Goal: Transaction & Acquisition: Purchase product/service

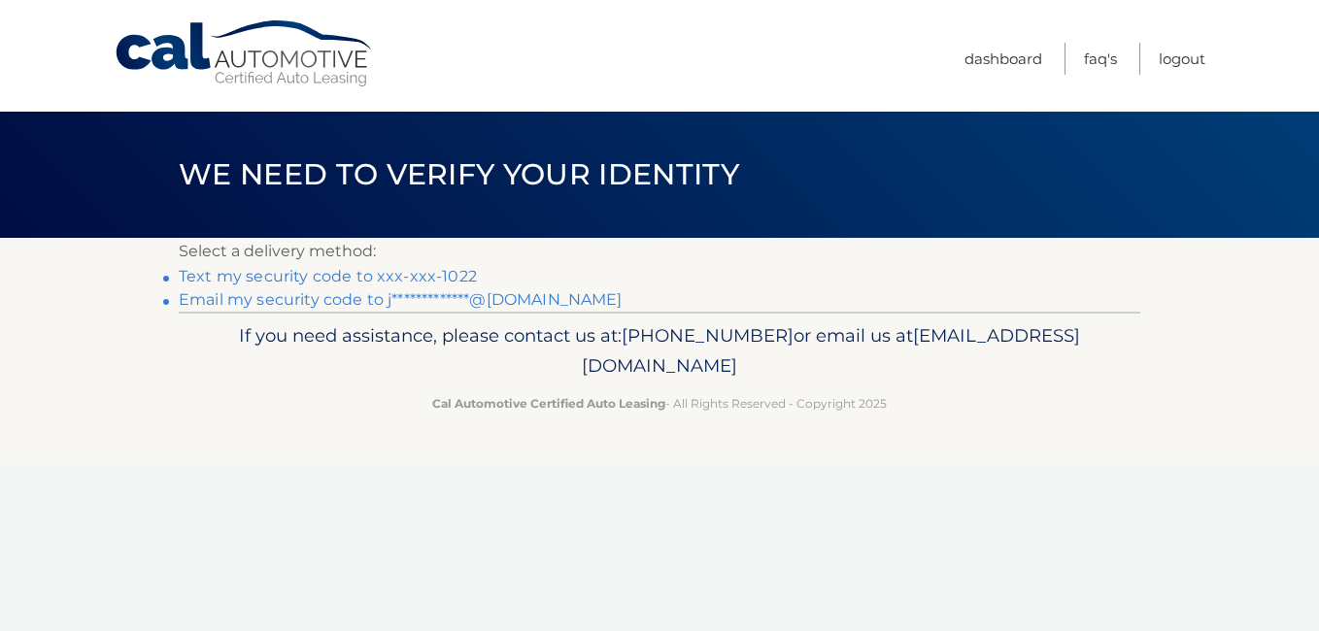
click at [214, 277] on link "Text my security code to xxx-xxx-1022" at bounding box center [328, 276] width 298 height 18
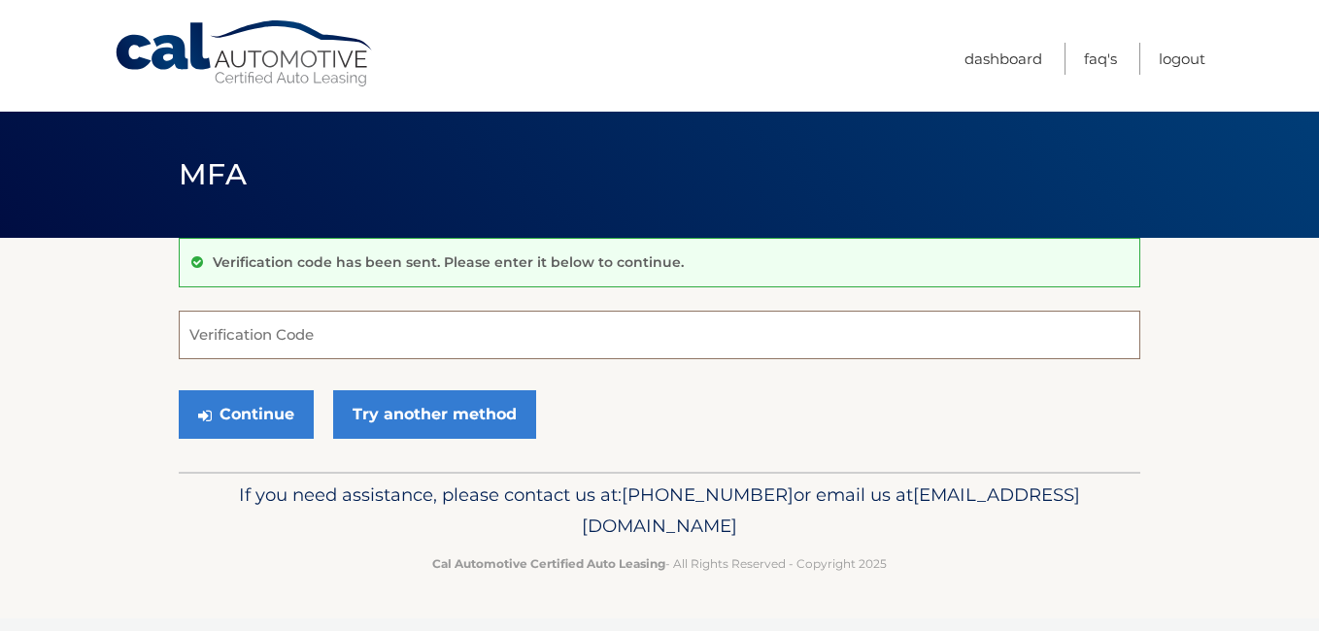
click at [302, 325] on input "Verification Code" at bounding box center [660, 335] width 962 height 49
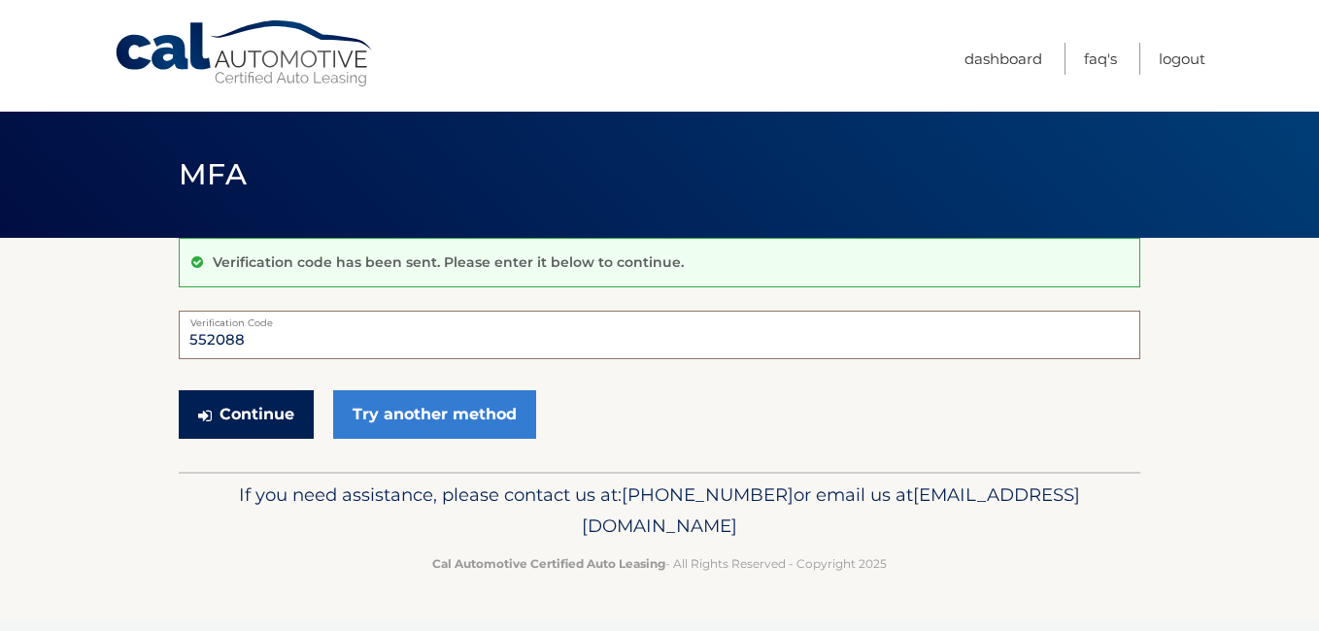
type input "552088"
click at [257, 403] on button "Continue" at bounding box center [246, 414] width 135 height 49
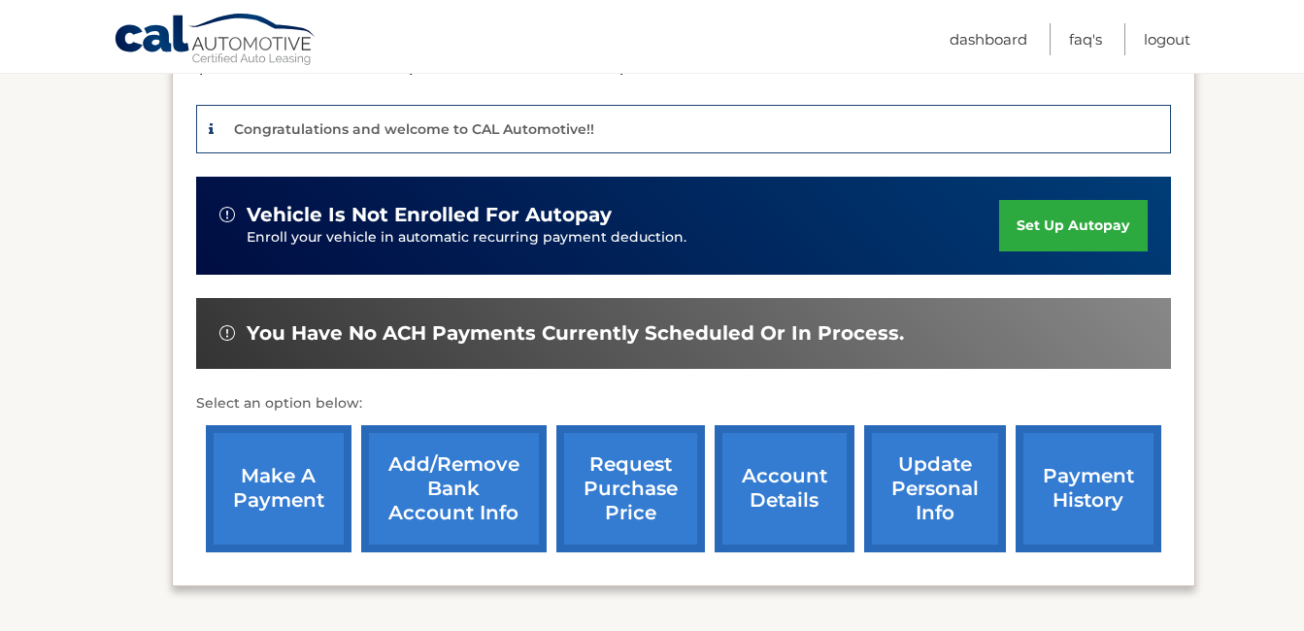
scroll to position [486, 0]
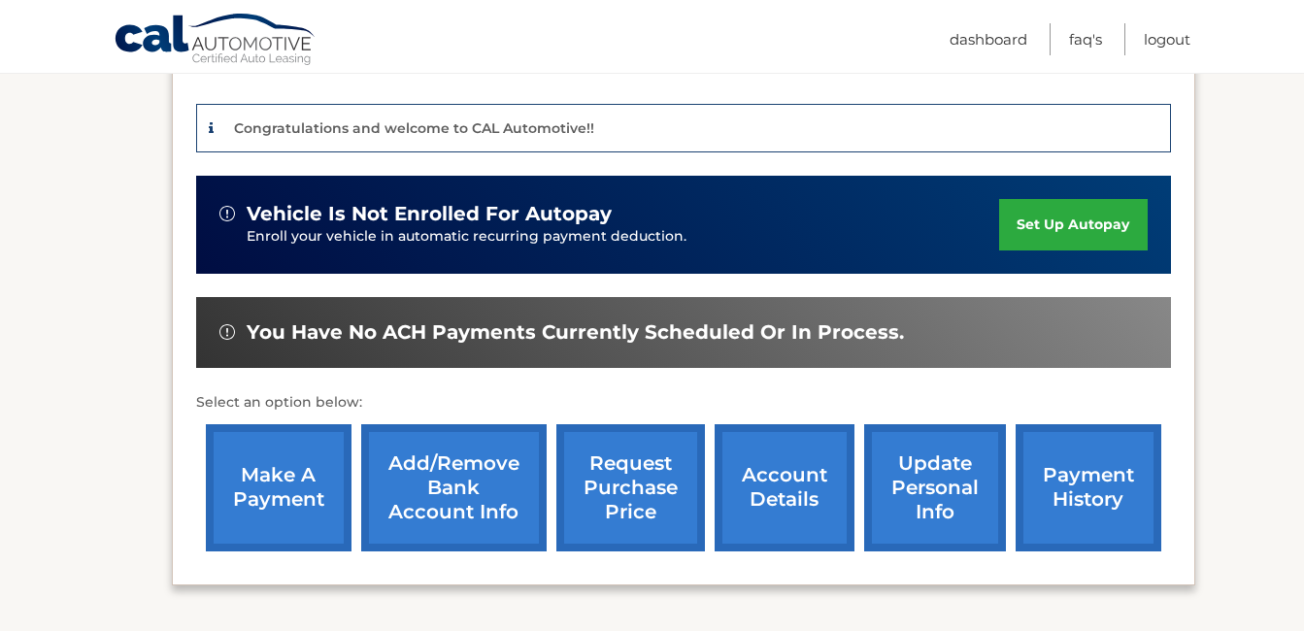
click at [260, 477] on link "make a payment" at bounding box center [279, 487] width 146 height 127
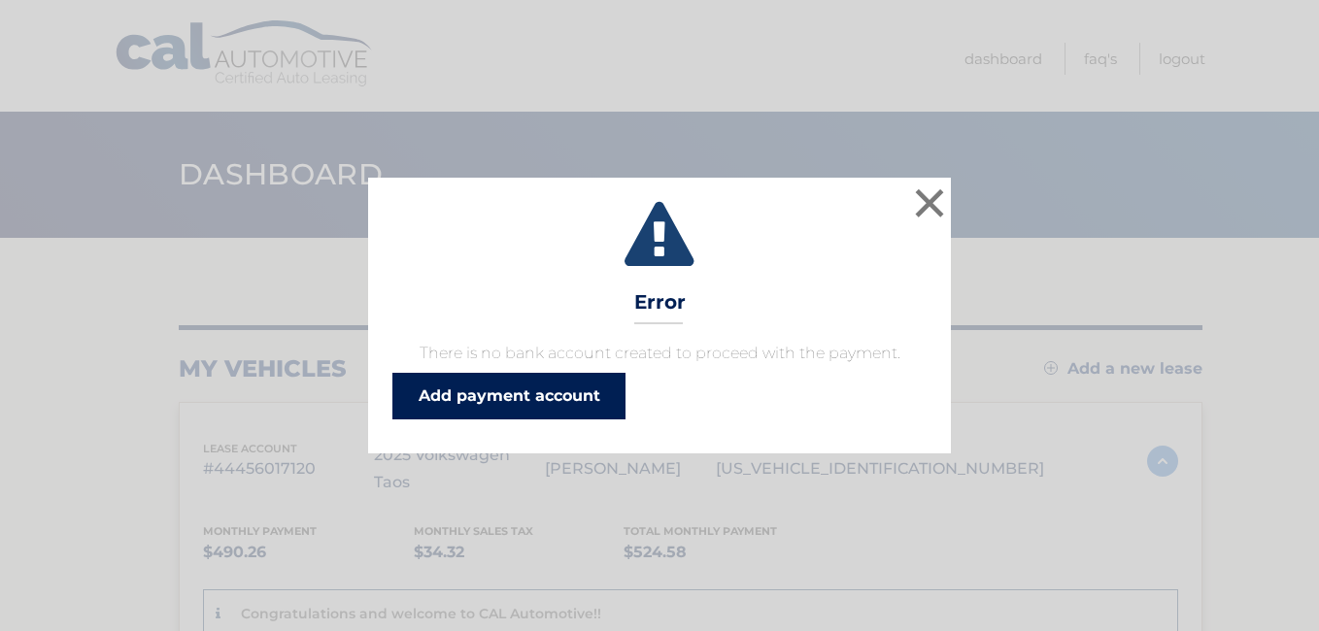
click at [550, 384] on link "Add payment account" at bounding box center [508, 396] width 233 height 47
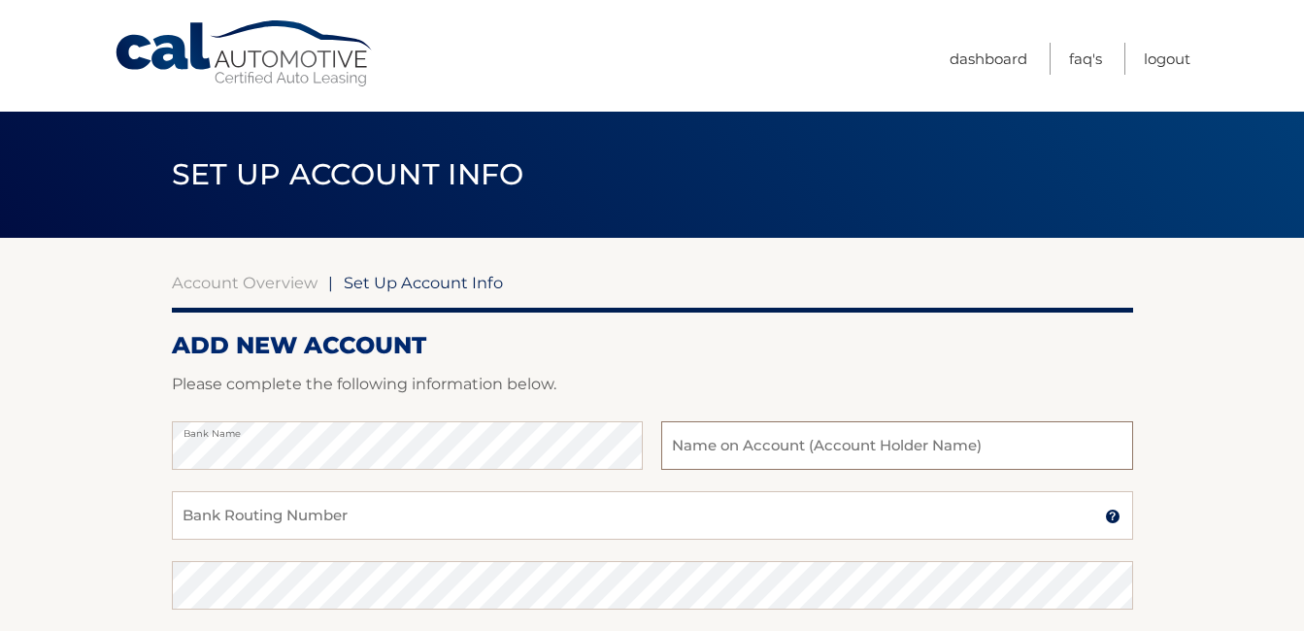
click at [722, 455] on input "text" at bounding box center [896, 446] width 471 height 49
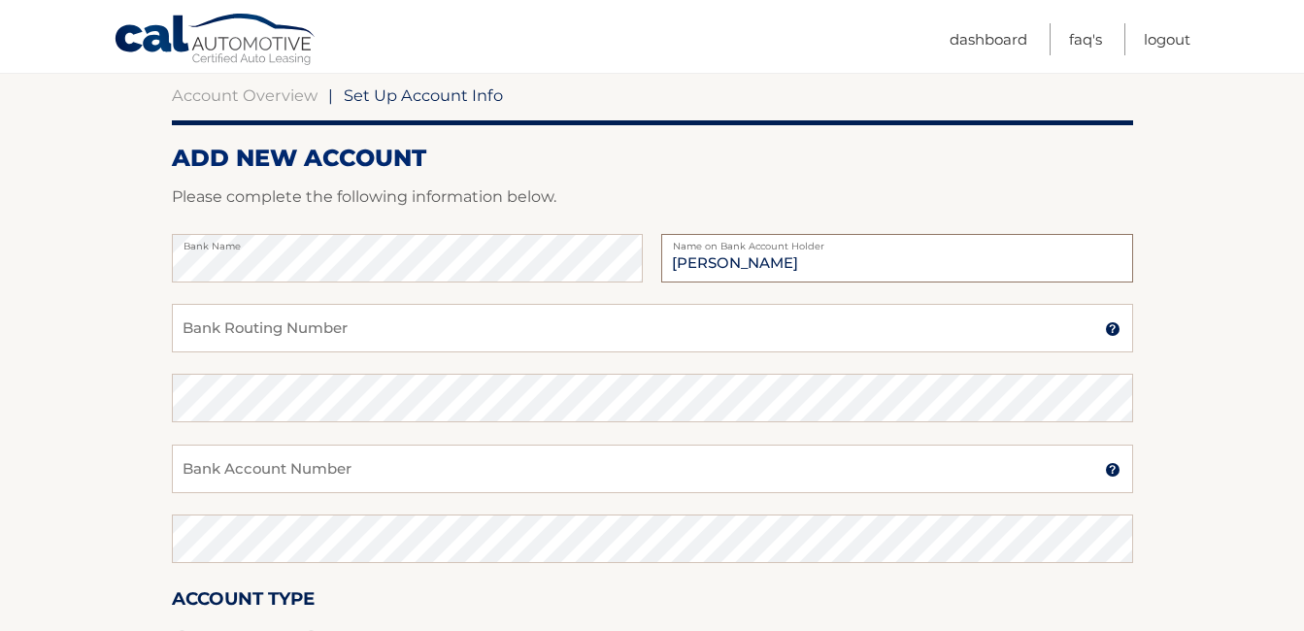
scroll to position [194, 0]
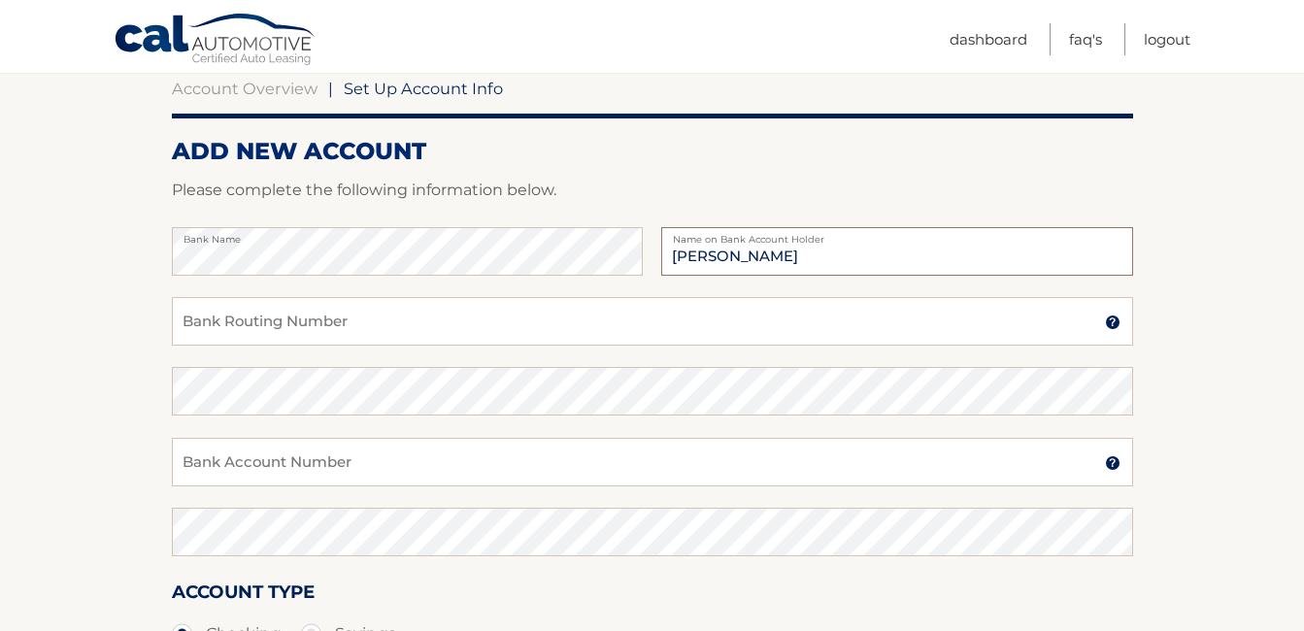
type input "[PERSON_NAME]"
click at [387, 307] on input "Bank Routing Number" at bounding box center [653, 321] width 962 height 49
type input "267084131"
click at [319, 472] on input "Bank Account Number" at bounding box center [653, 462] width 962 height 49
type input "9359566537"
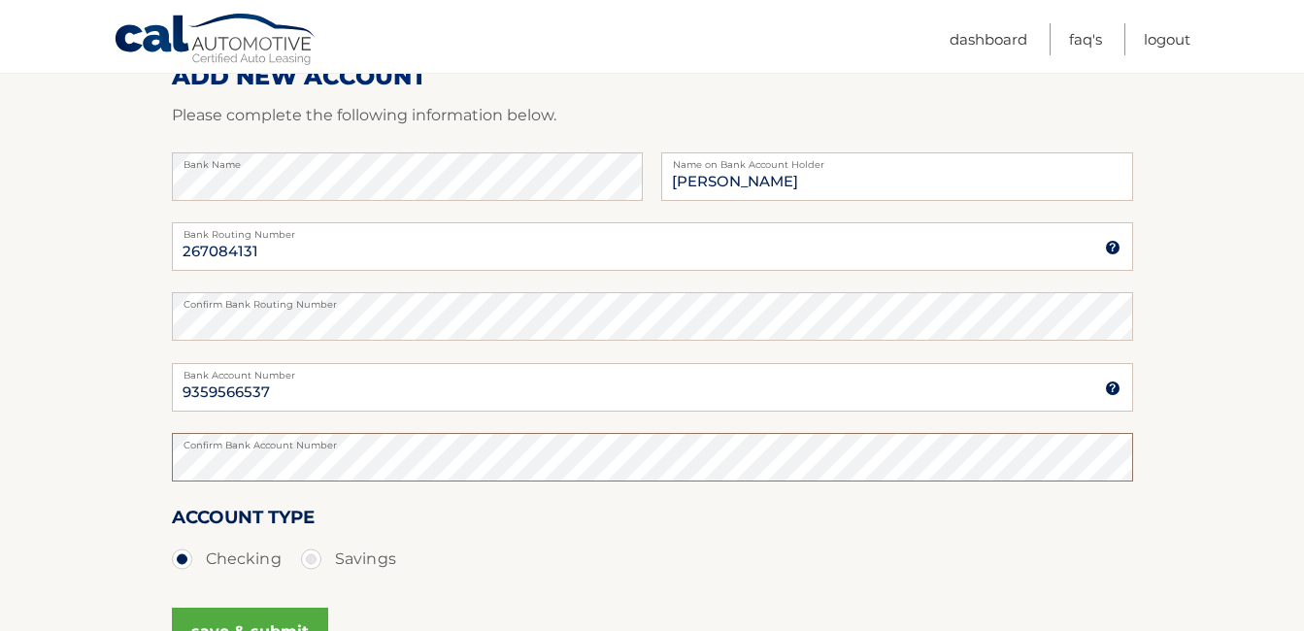
scroll to position [389, 0]
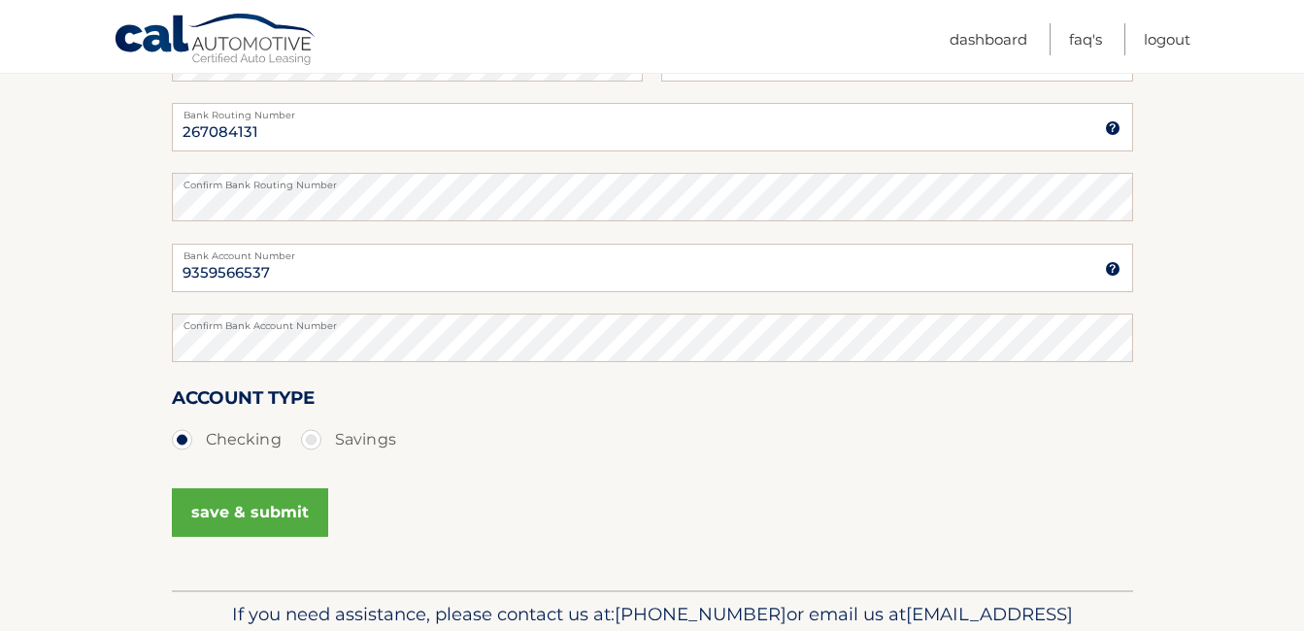
click at [265, 505] on button "save & submit" at bounding box center [250, 513] width 156 height 49
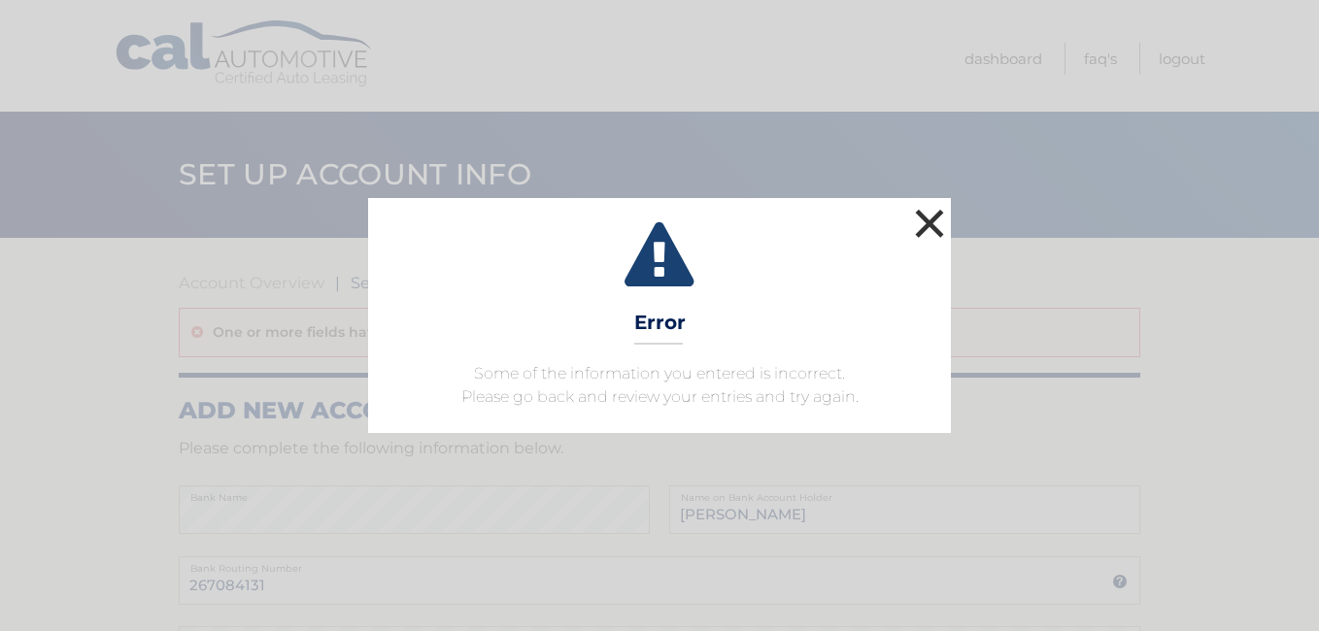
click at [943, 220] on button "×" at bounding box center [929, 223] width 39 height 39
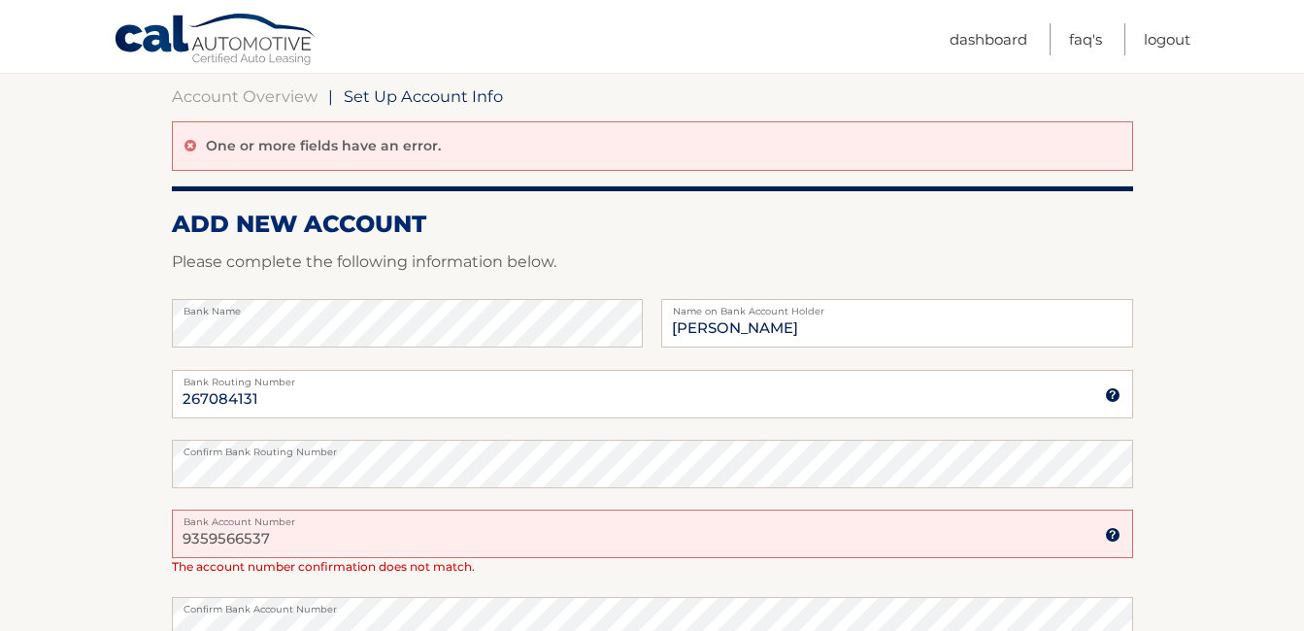
scroll to position [194, 0]
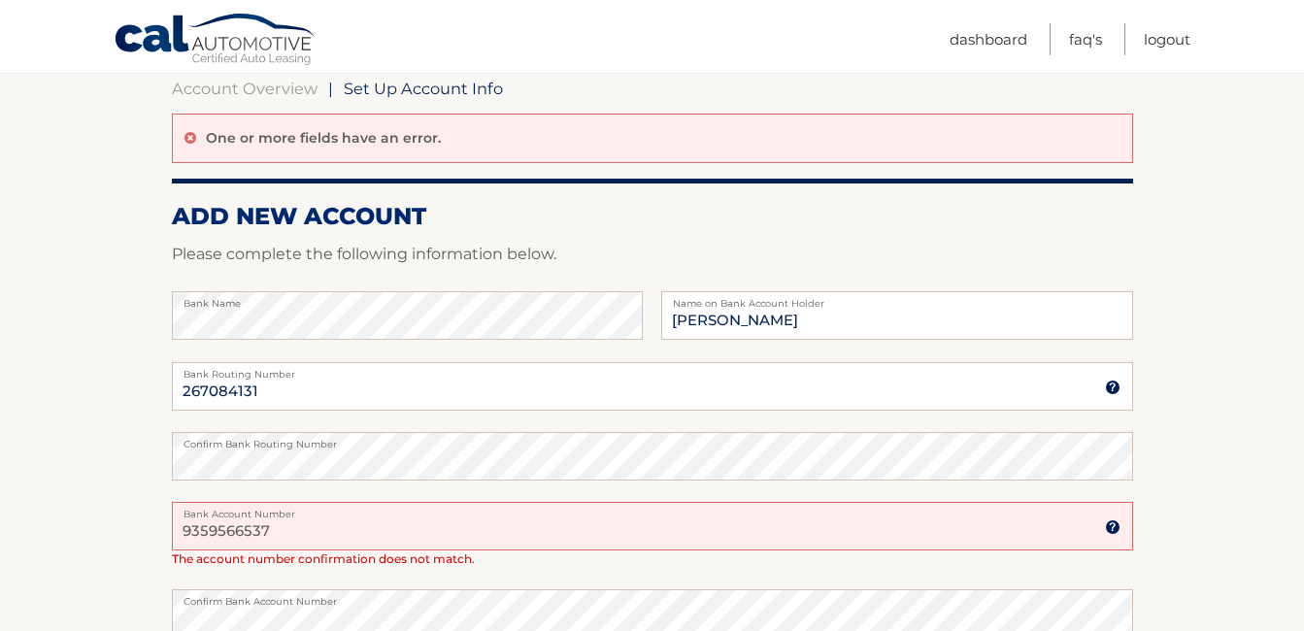
drag, startPoint x: 312, startPoint y: 527, endPoint x: 179, endPoint y: 532, distance: 133.2
click at [179, 532] on input "9359566537" at bounding box center [653, 526] width 962 height 49
click at [321, 539] on input "9359566537" at bounding box center [653, 526] width 962 height 49
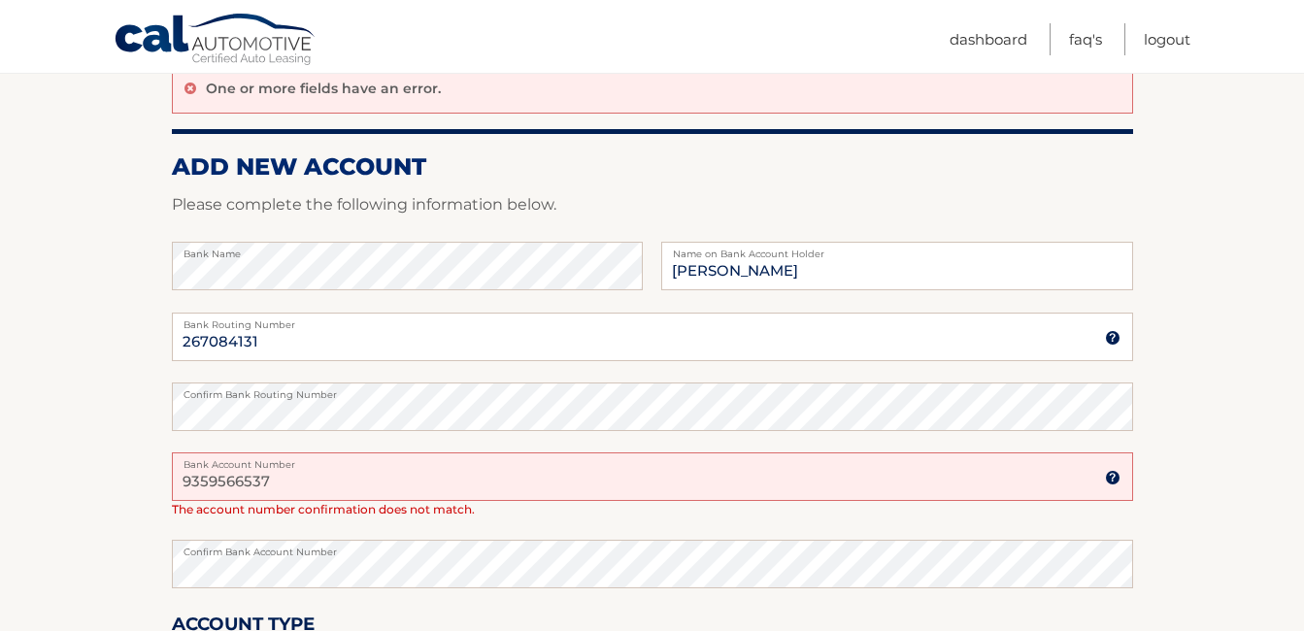
scroll to position [291, 0]
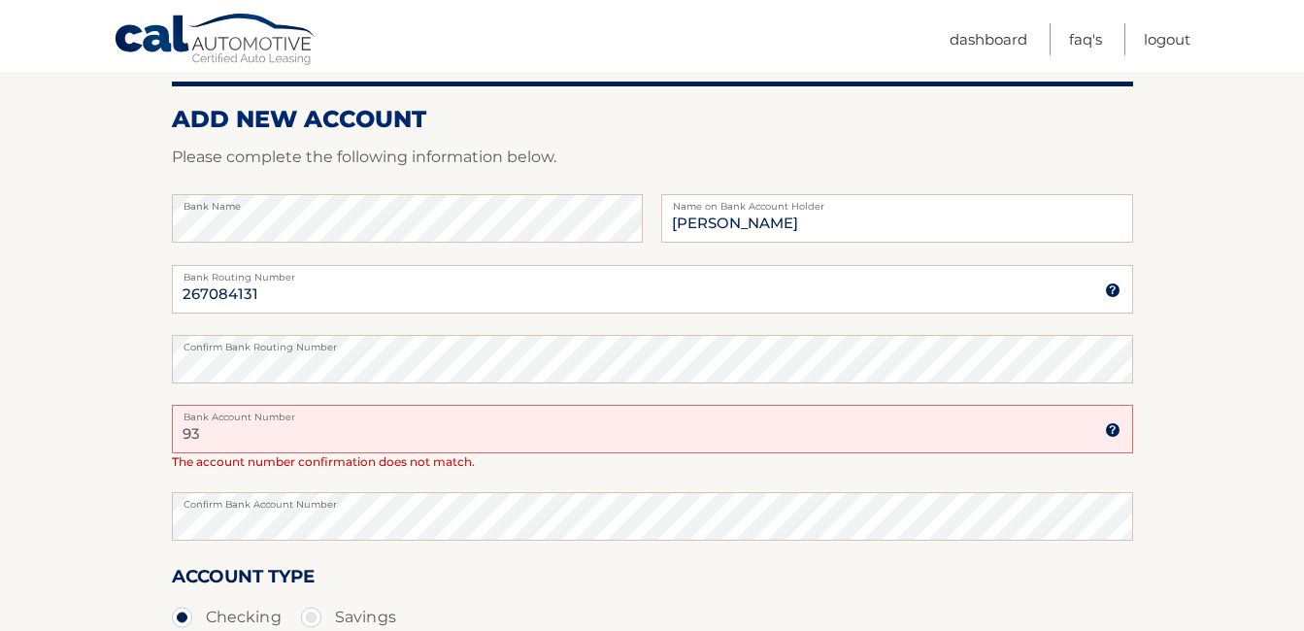
type input "9"
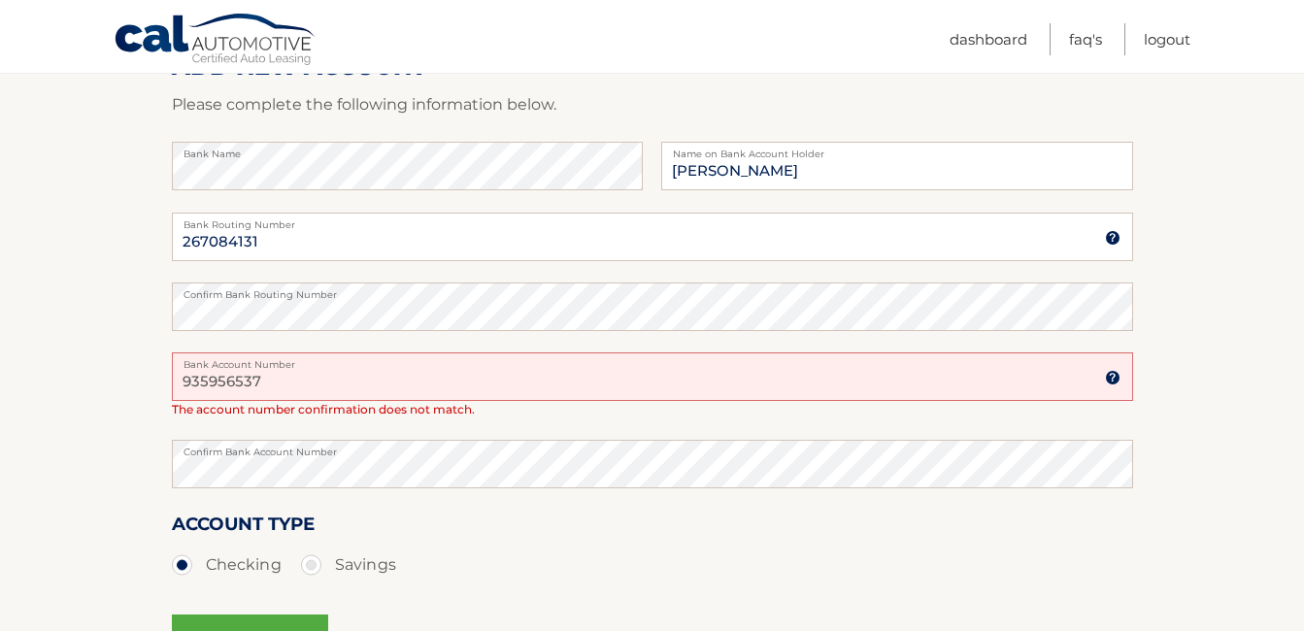
scroll to position [389, 0]
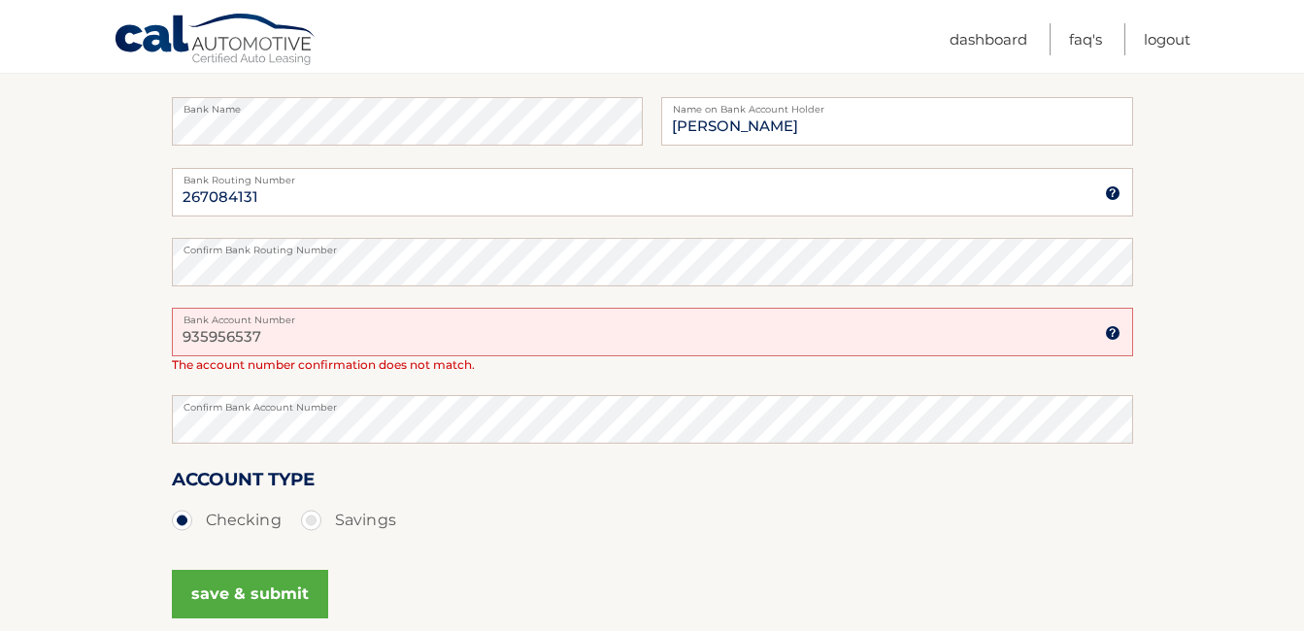
type input "935956537"
click at [246, 594] on button "save & submit" at bounding box center [250, 594] width 156 height 49
click at [238, 593] on button "save & submit" at bounding box center [250, 594] width 156 height 49
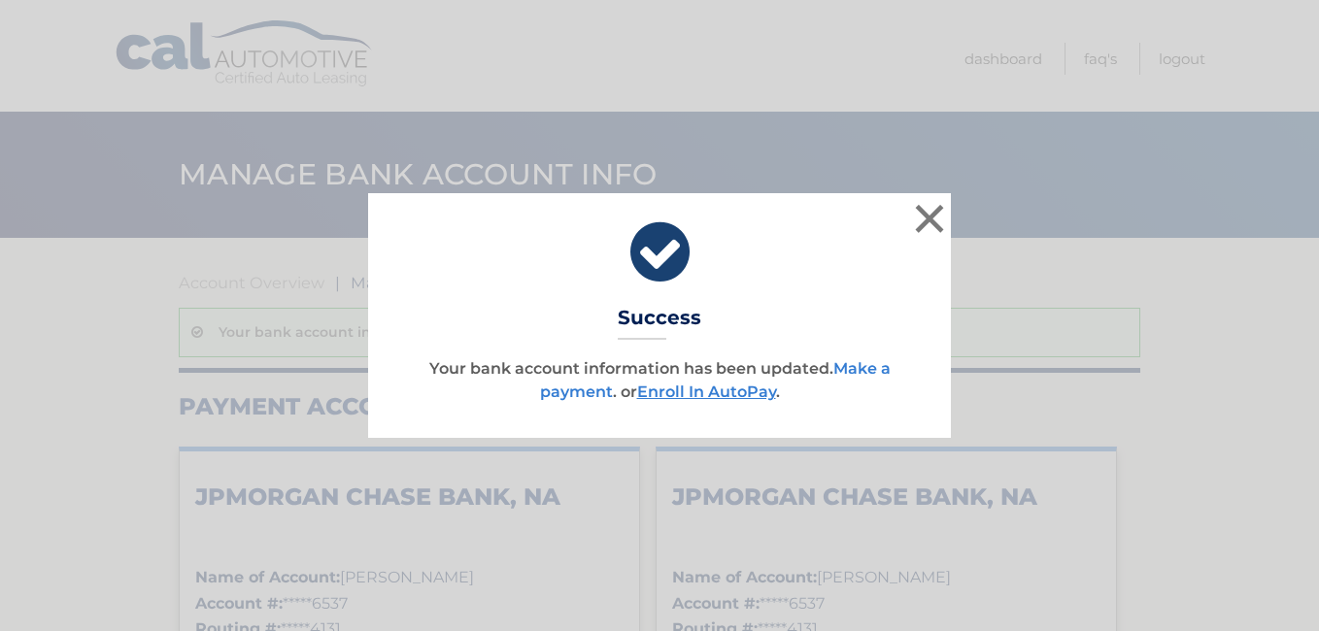
click at [854, 370] on link "Make a payment" at bounding box center [715, 380] width 351 height 42
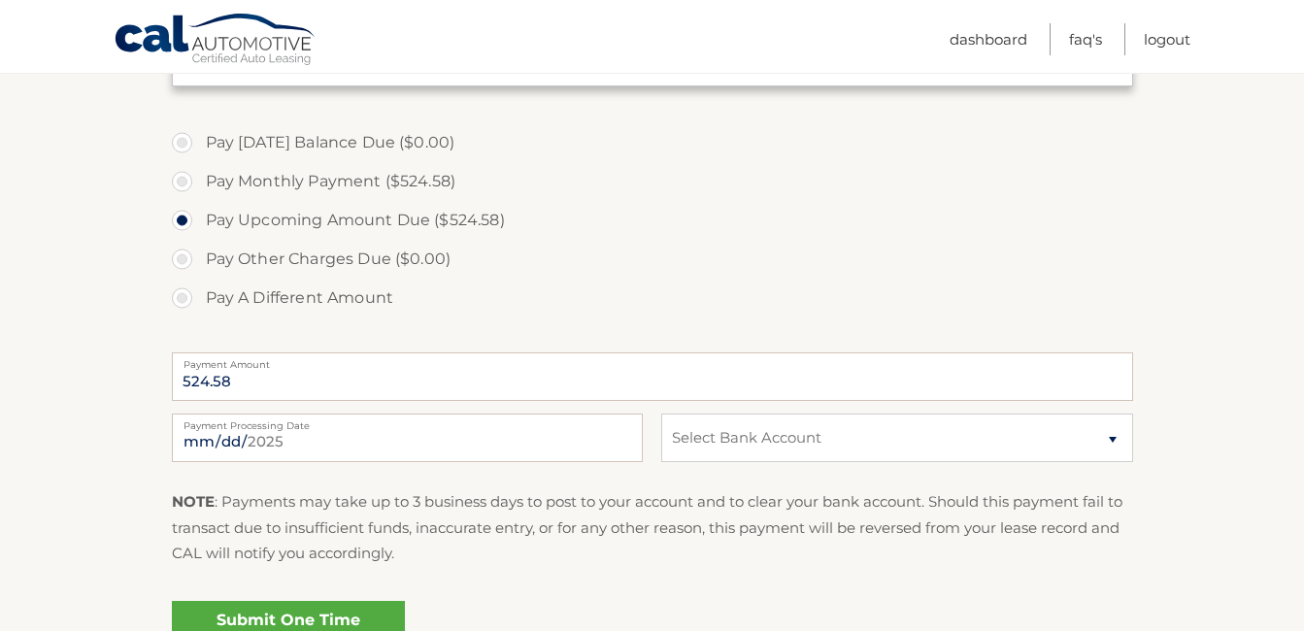
scroll to position [583, 0]
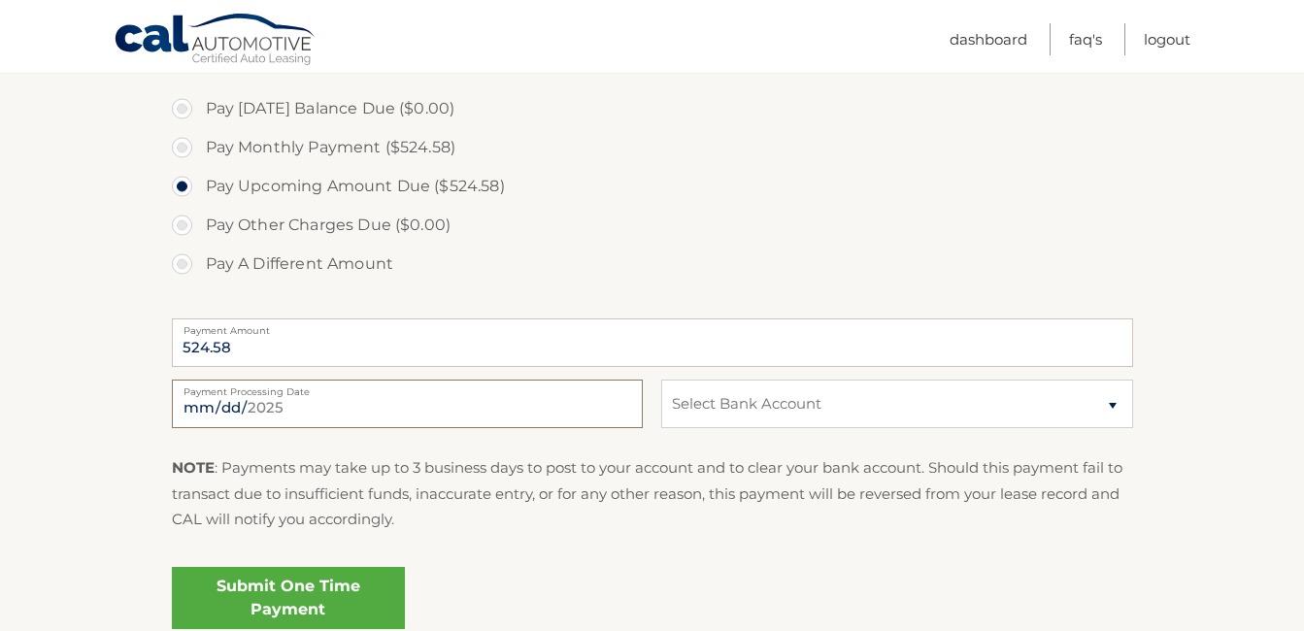
click at [278, 412] on input "2025-10-03" at bounding box center [407, 404] width 471 height 49
type input "2025-10-09"
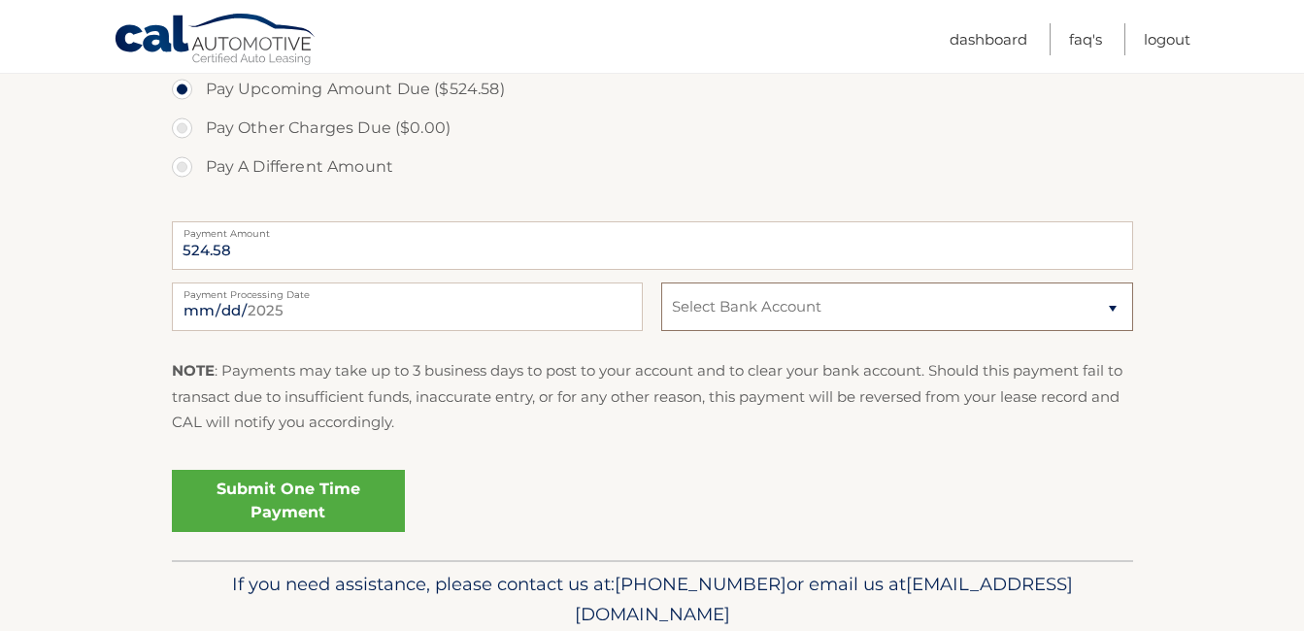
click at [791, 314] on select "Select Bank Account Checking JPMORGAN CHASE BANK, NA *****6537 Checking JPMORGA…" at bounding box center [896, 307] width 471 height 49
select select "NWYzM2IyZDMtY2I4My00NzIzLTllN2YtNDZkZDYzNGI4ZmUz"
click at [661, 283] on select "Select Bank Account Checking JPMORGAN CHASE BANK, NA *****6537 Checking JPMORGA…" at bounding box center [896, 307] width 471 height 49
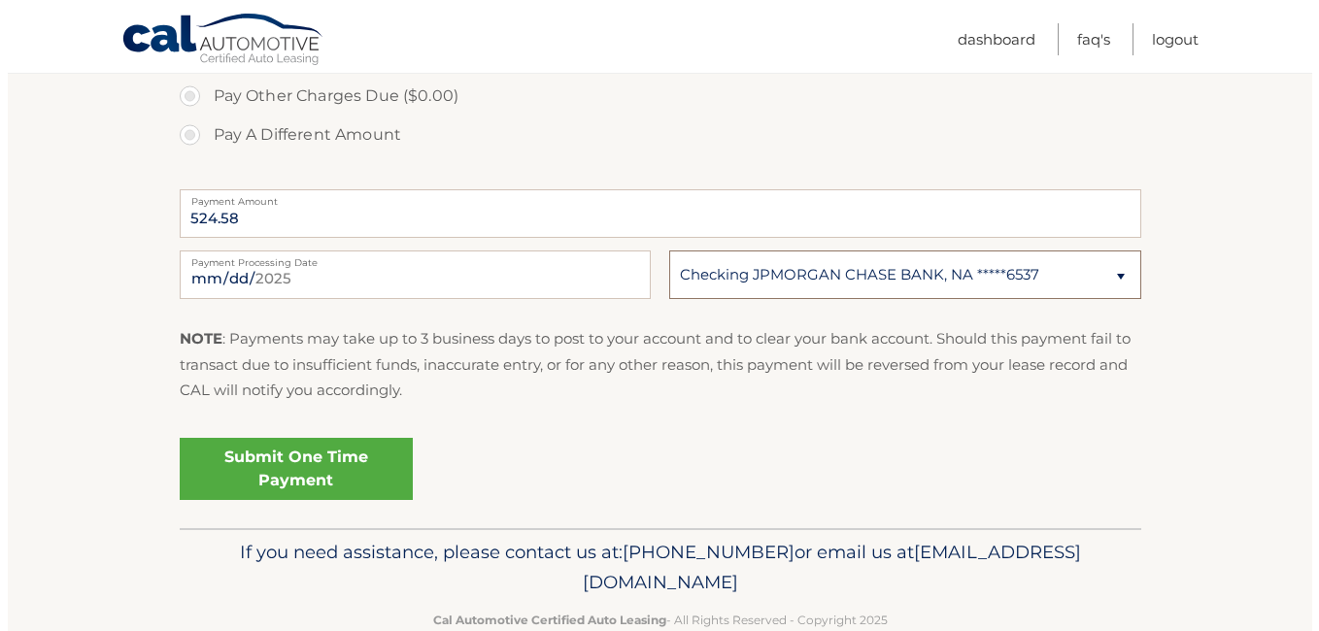
scroll to position [757, 0]
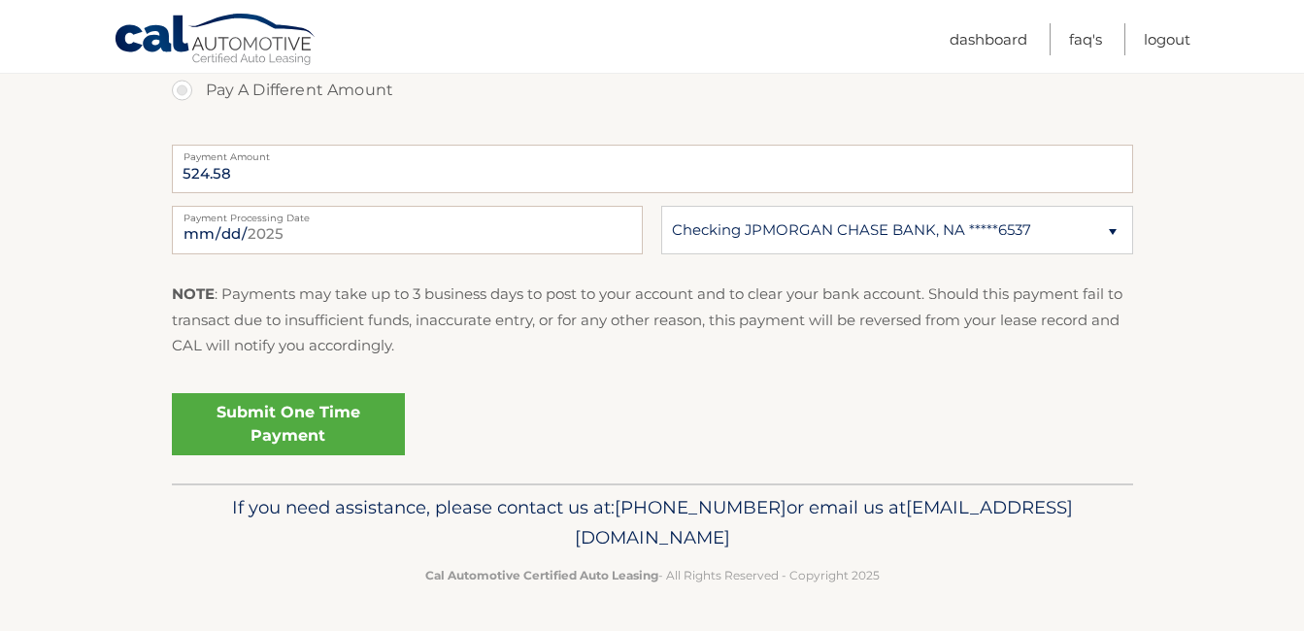
click at [288, 420] on link "Submit One Time Payment" at bounding box center [288, 424] width 233 height 62
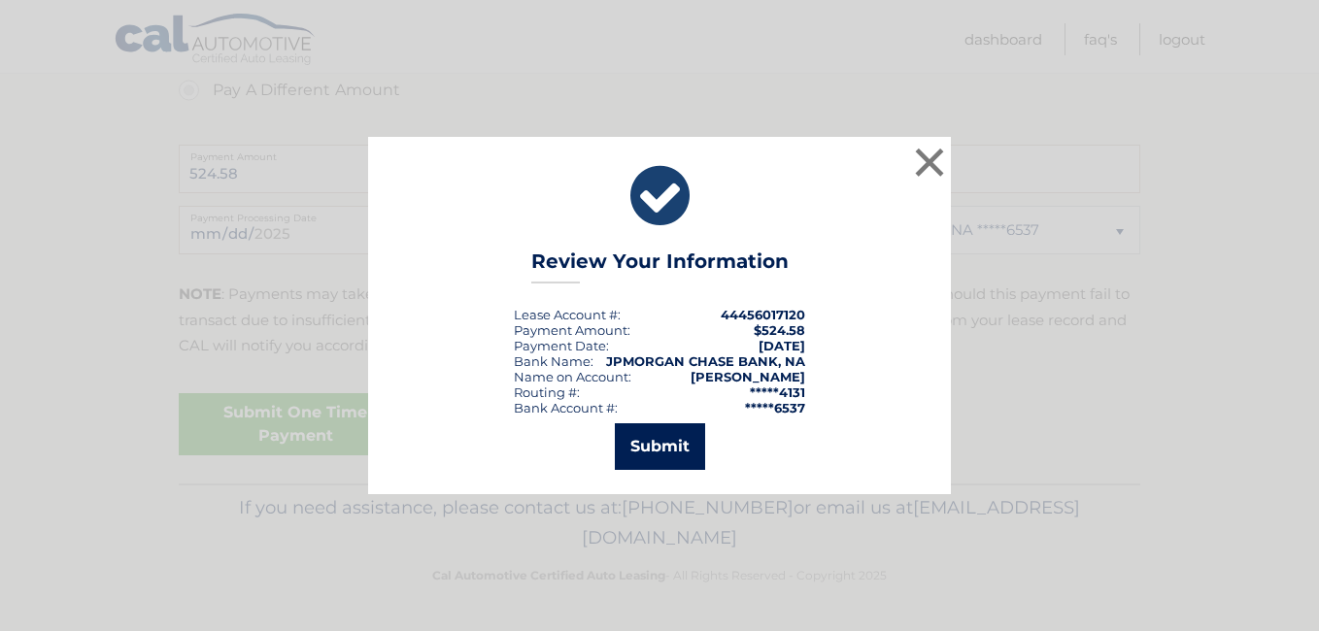
click at [646, 444] on button "Submit" at bounding box center [660, 446] width 90 height 47
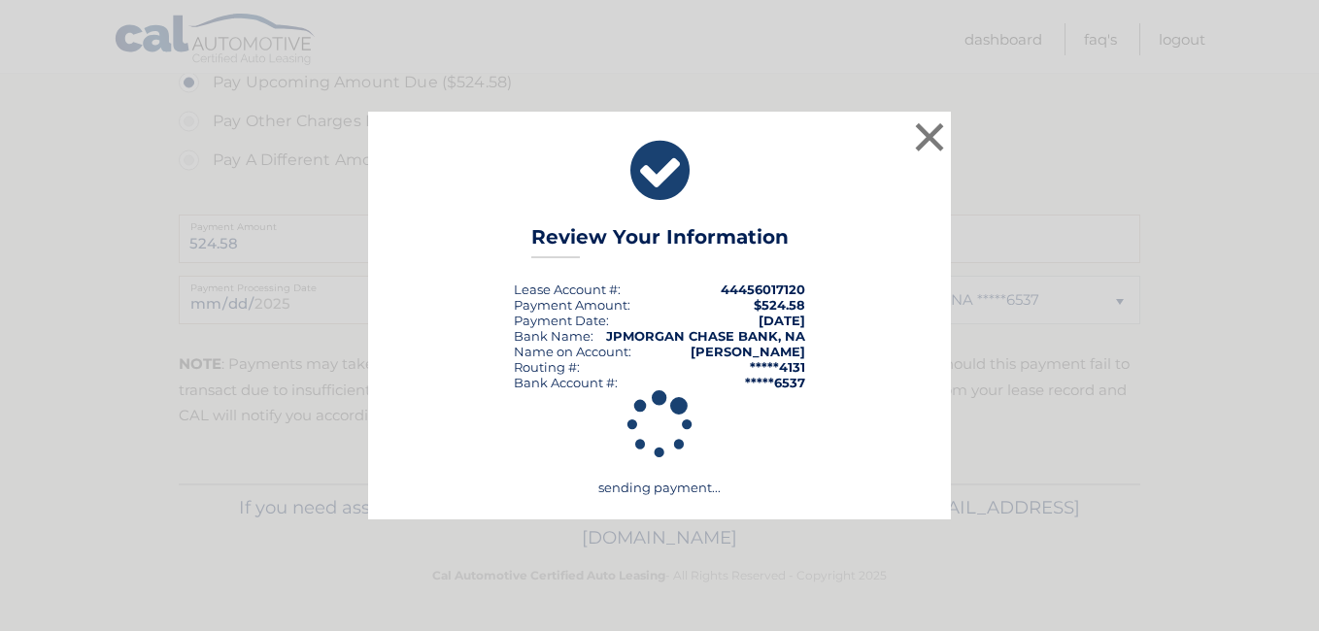
scroll to position [687, 0]
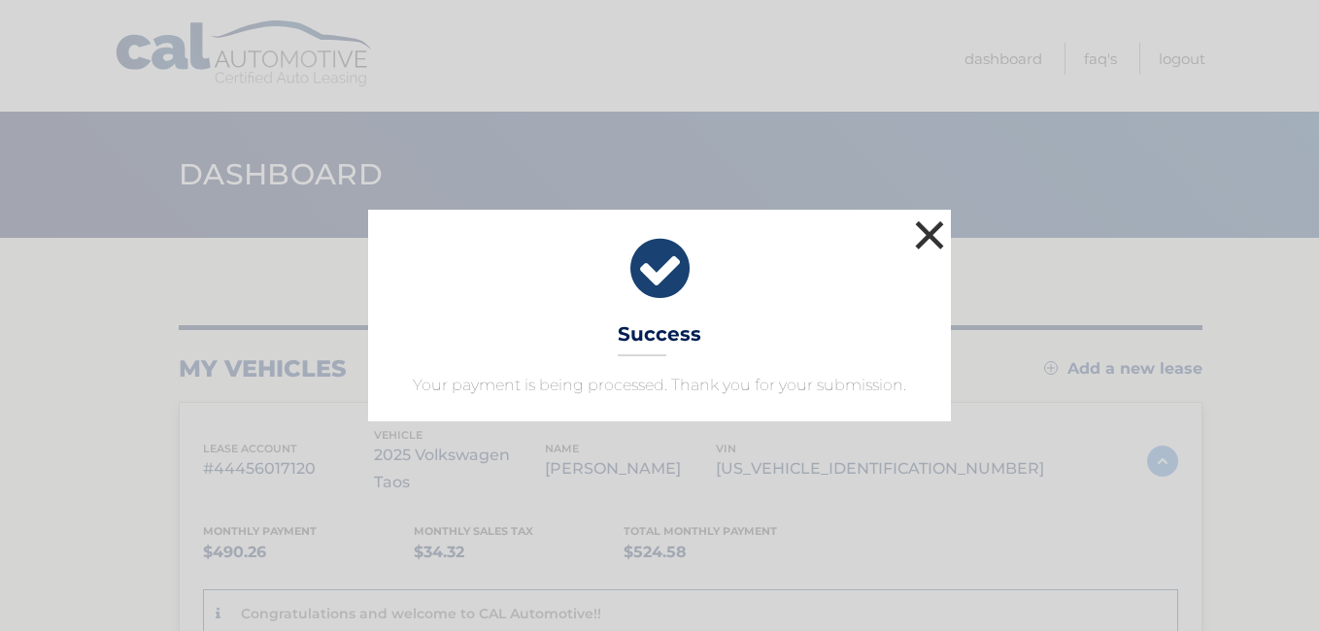
click at [924, 237] on button "×" at bounding box center [929, 235] width 39 height 39
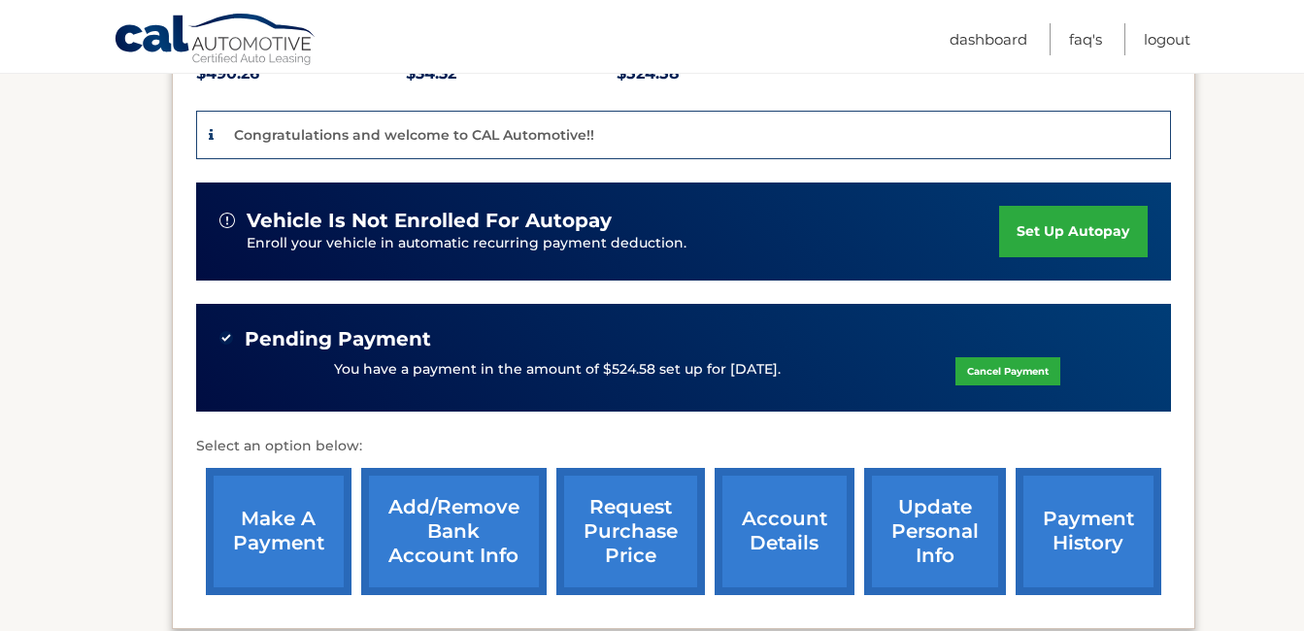
scroll to position [486, 0]
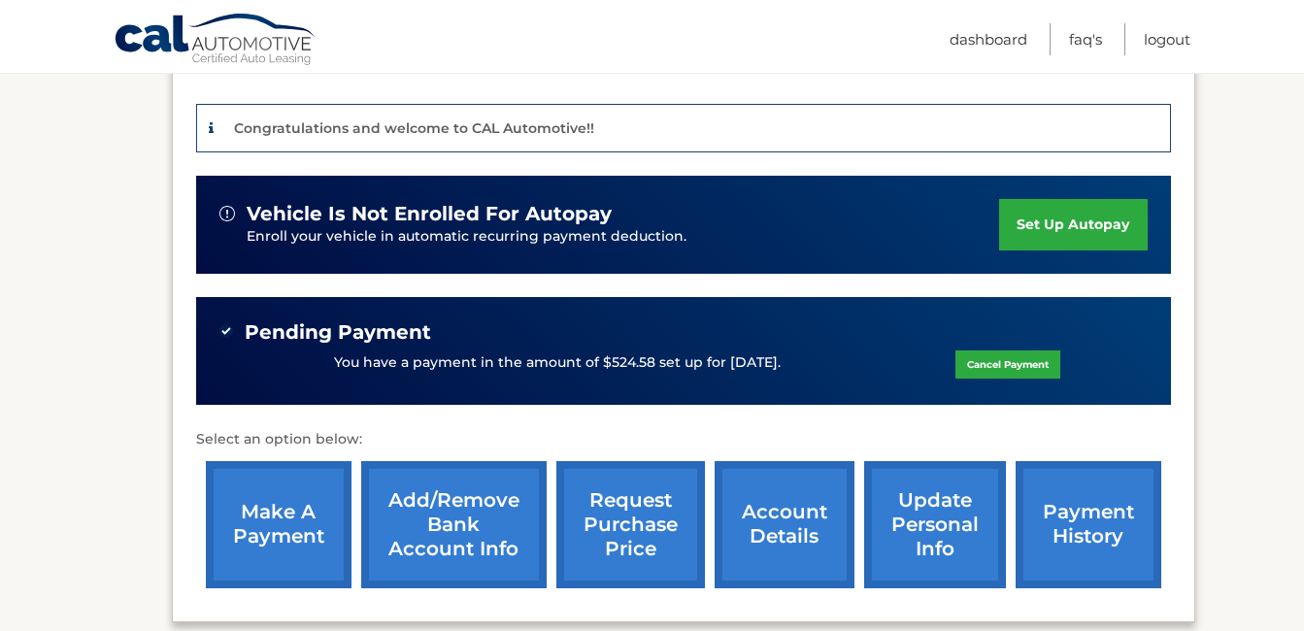
click at [650, 345] on div "You have a payment in the amount of $524.58 set up for [DATE]. Cancel Payment" at bounding box center [684, 363] width 929 height 37
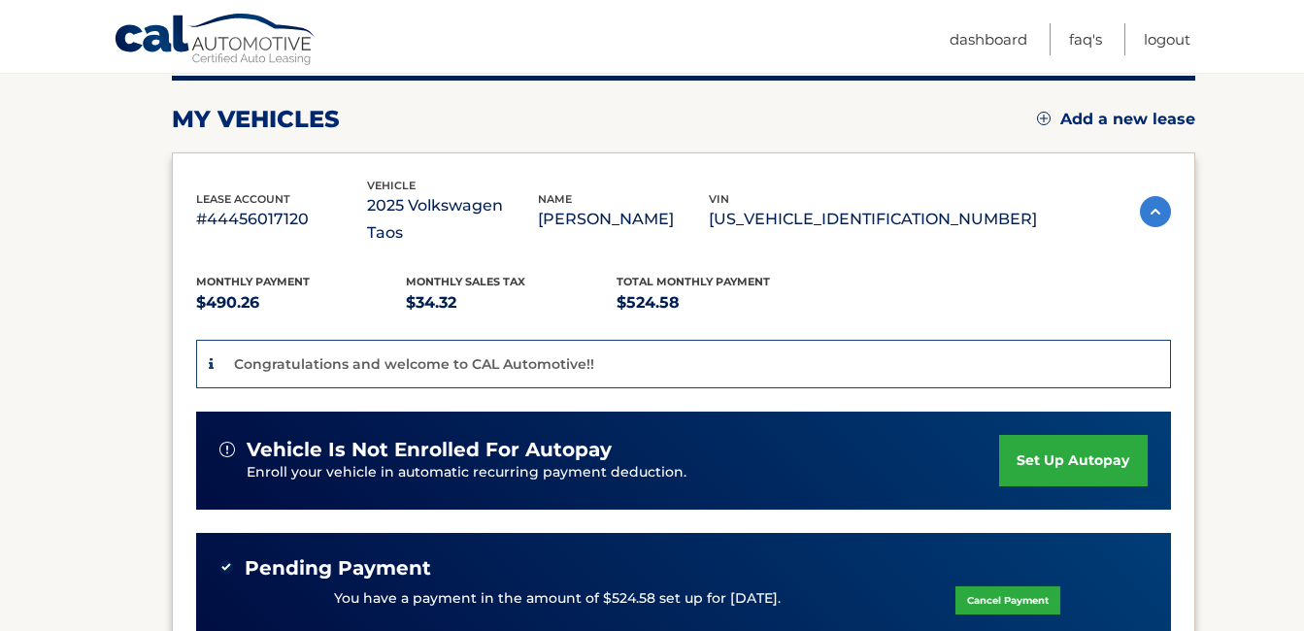
scroll to position [364, 0]
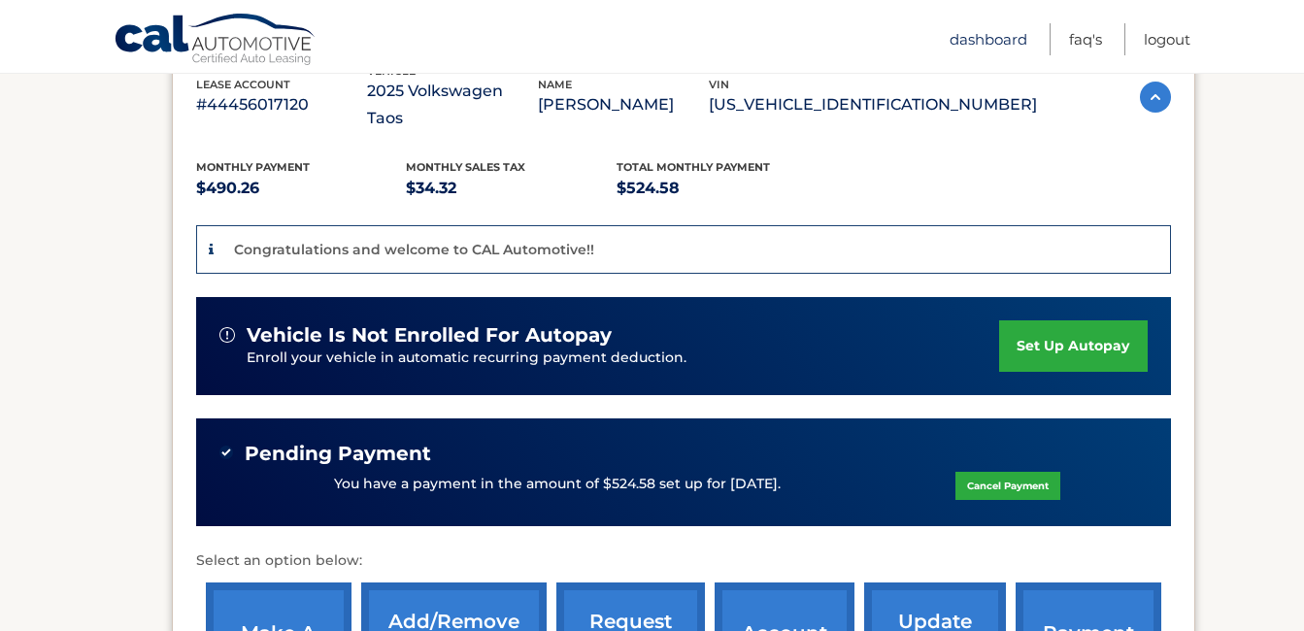
click at [998, 28] on link "Dashboard" at bounding box center [989, 39] width 78 height 32
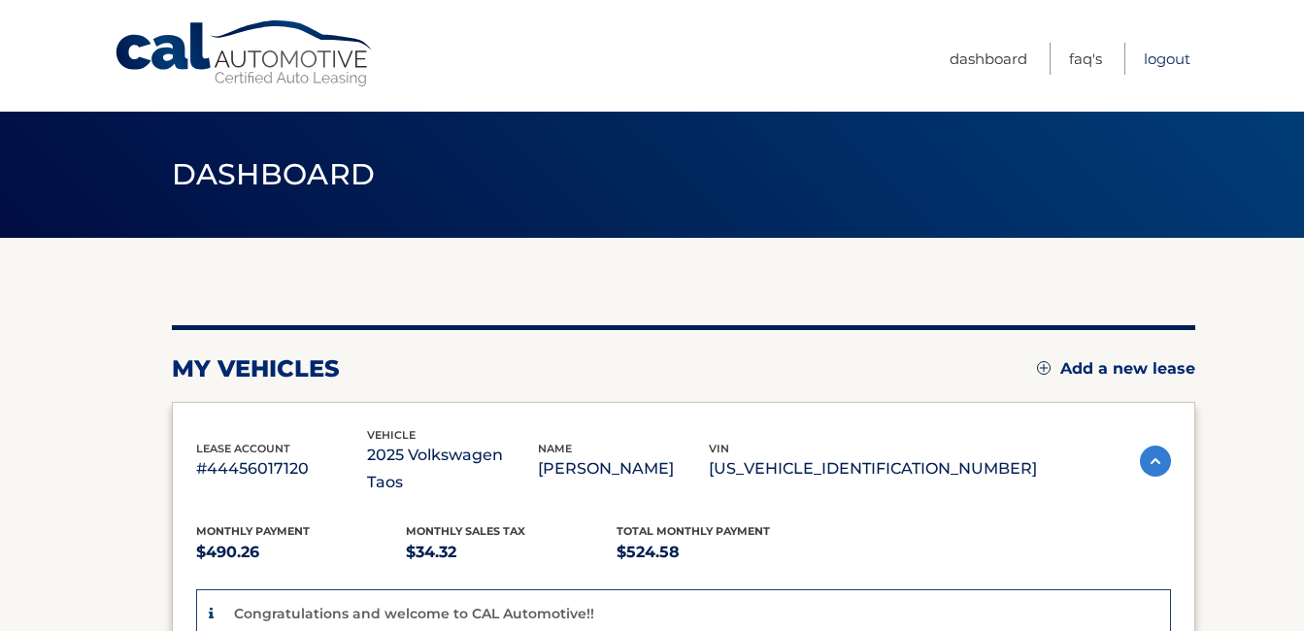
click at [1173, 54] on link "Logout" at bounding box center [1167, 59] width 47 height 32
